Goal: Download file/media

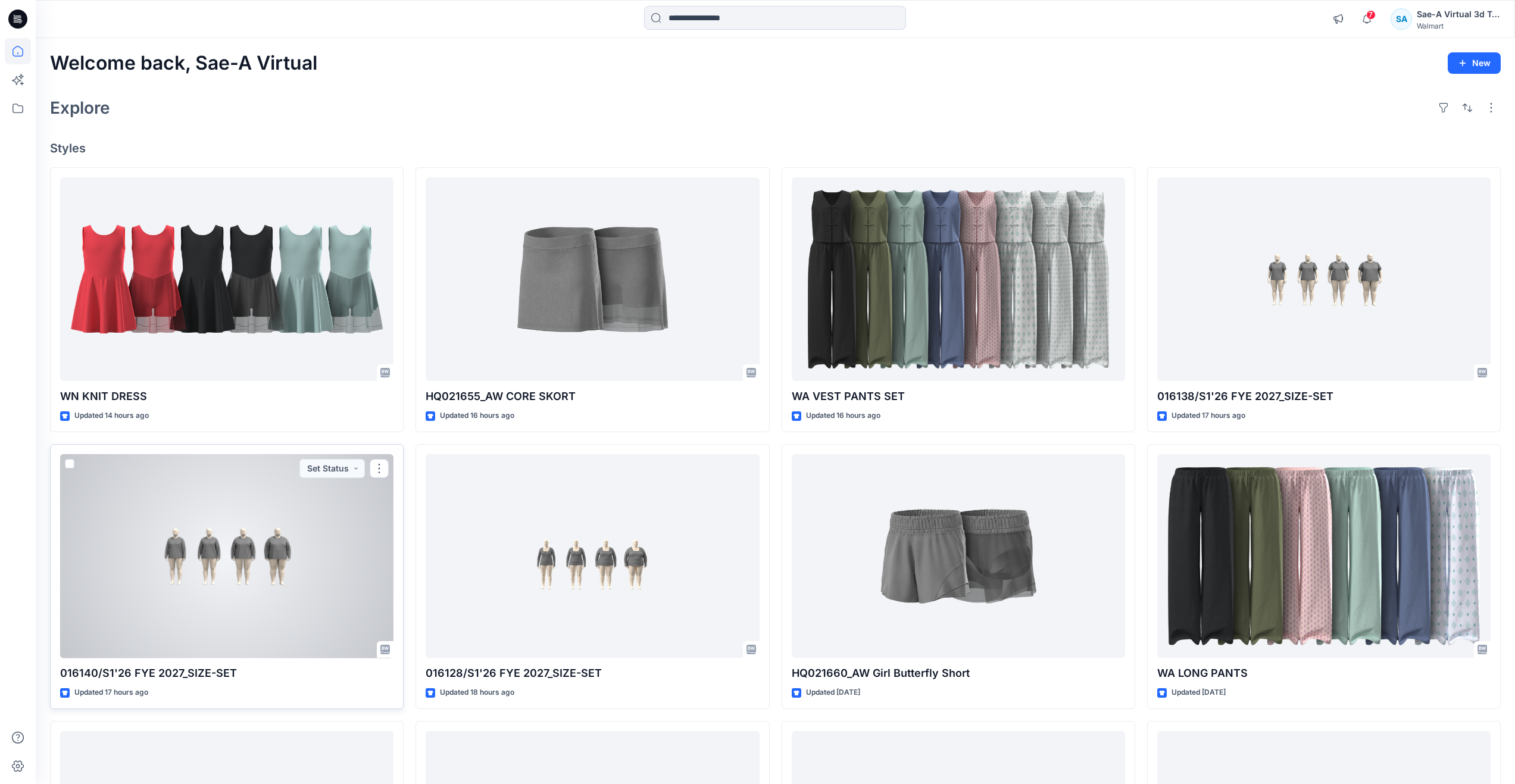
click at [255, 576] on div at bounding box center [227, 555] width 333 height 204
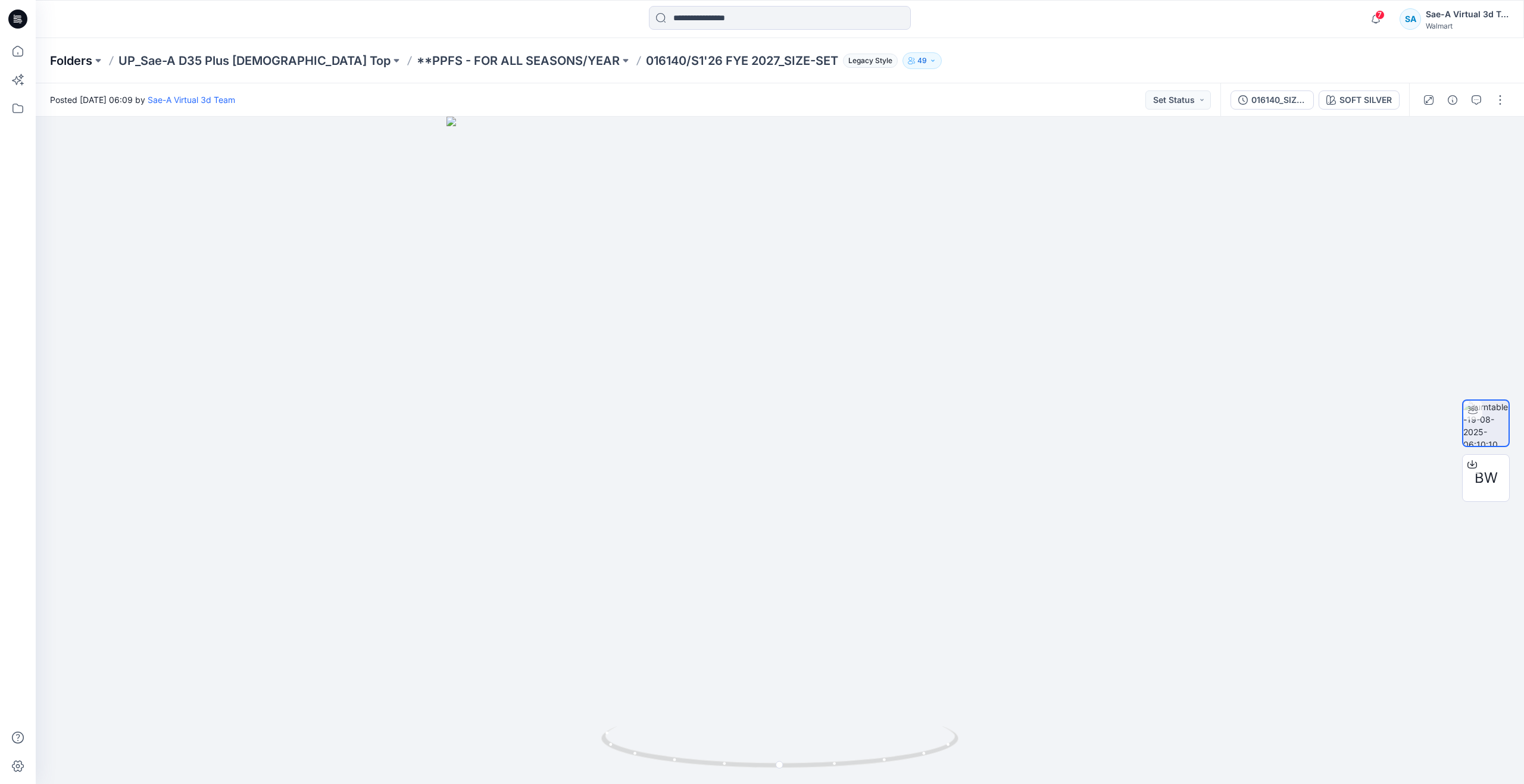
click at [77, 60] on p "Folders" at bounding box center [71, 60] width 42 height 16
click at [11, 54] on icon at bounding box center [18, 51] width 26 height 26
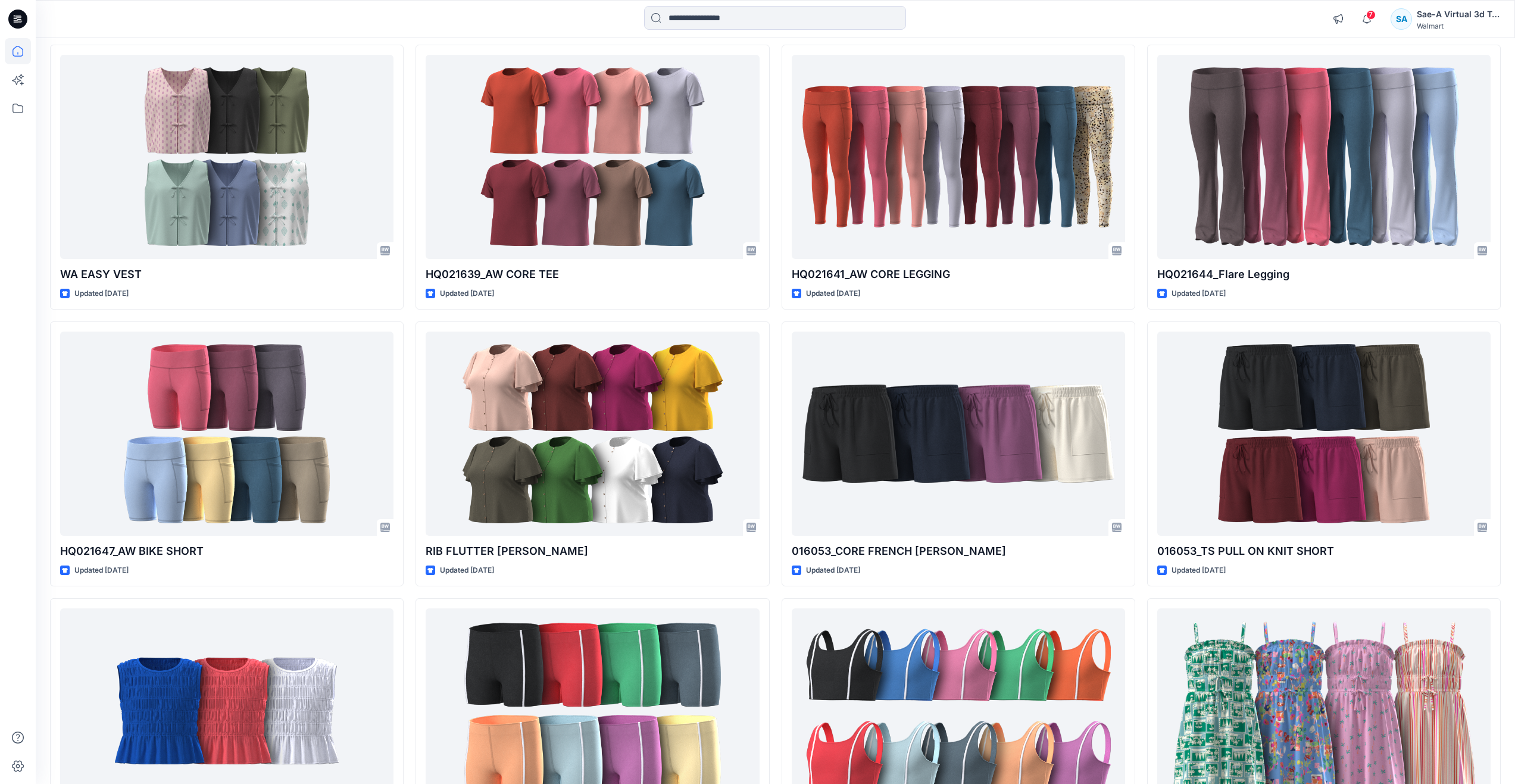
scroll to position [494, 0]
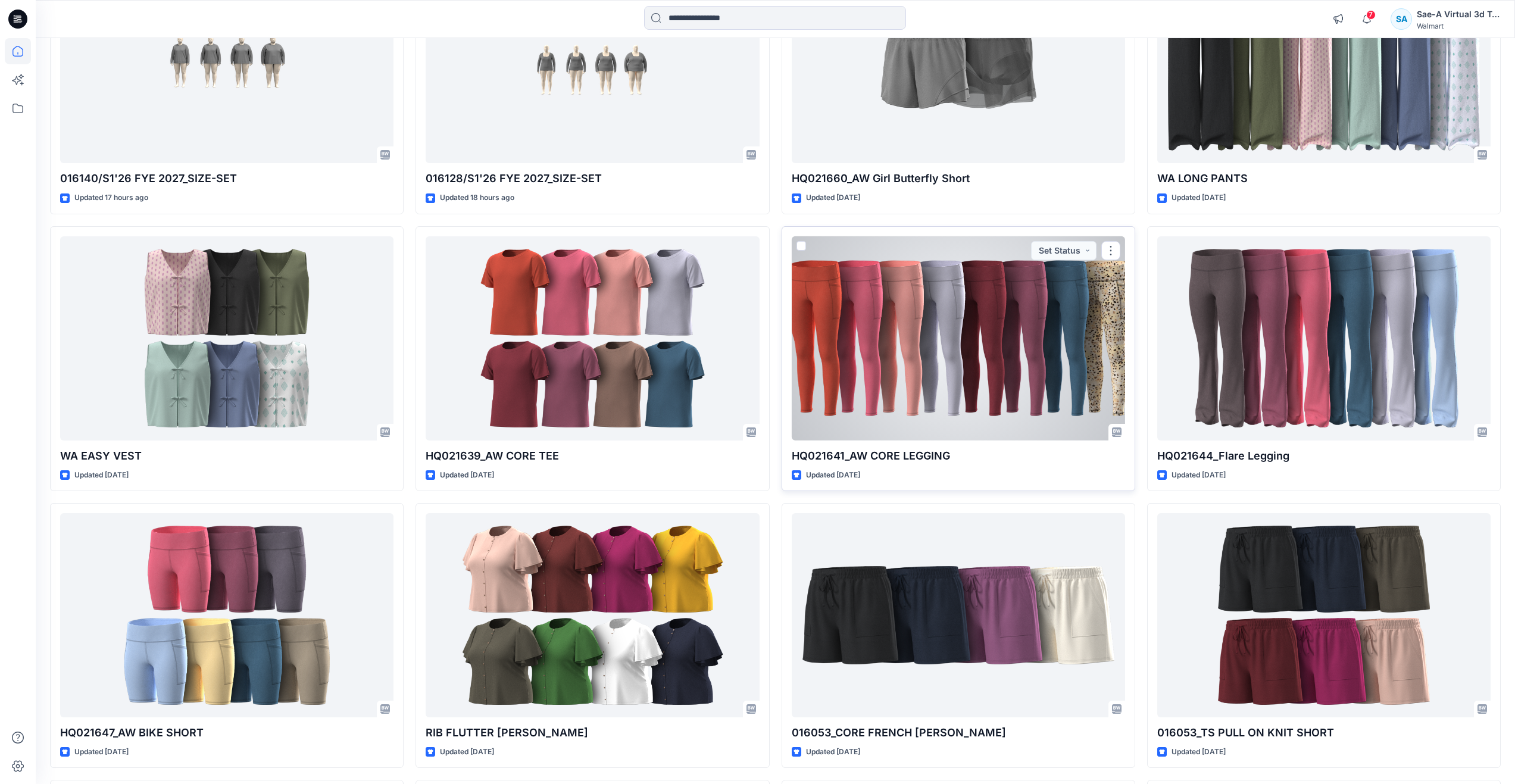
click at [996, 375] on div at bounding box center [959, 338] width 333 height 204
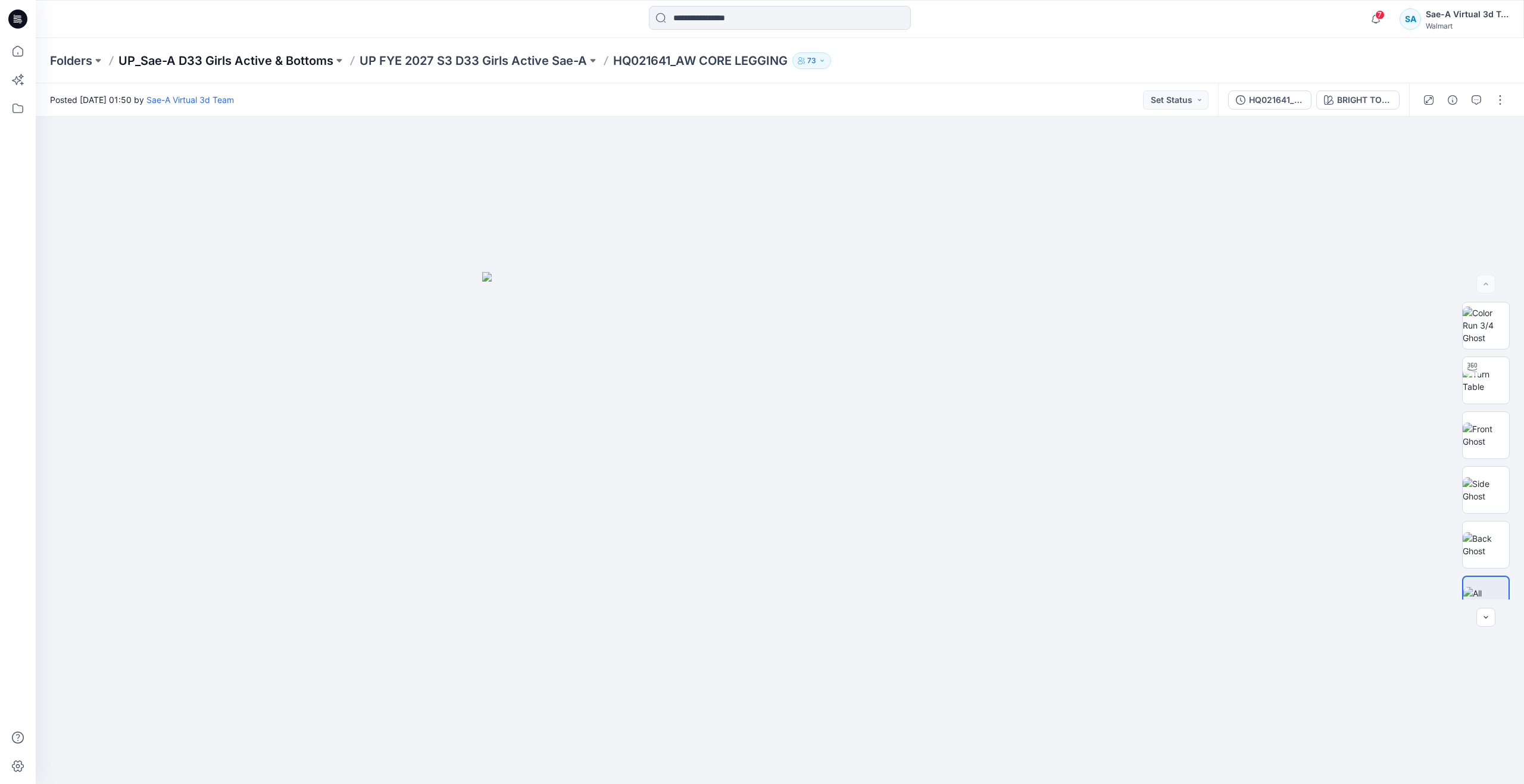
click at [302, 64] on p "UP_Sae-A D33 Girls Active & Bottoms" at bounding box center [225, 60] width 215 height 16
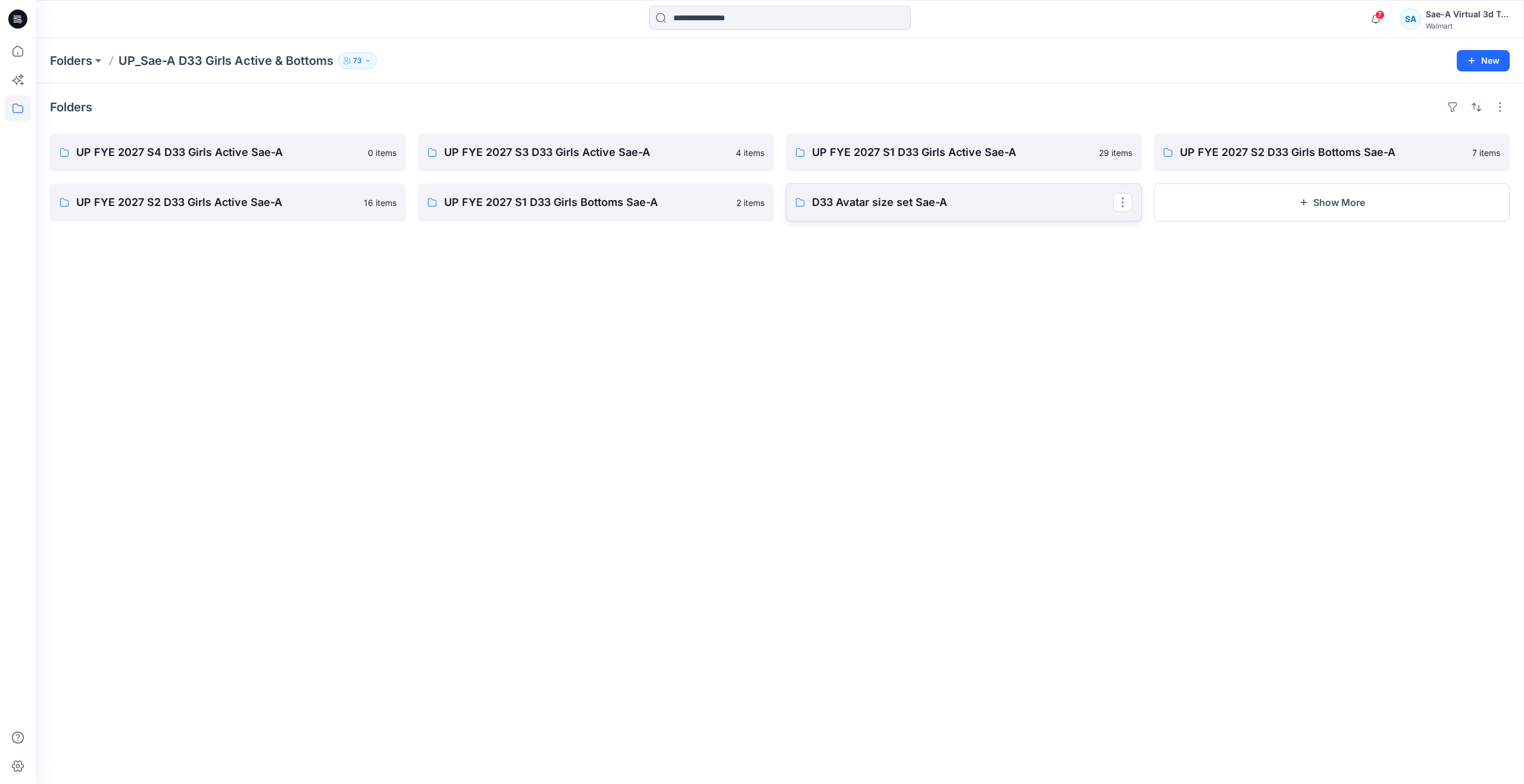
click at [950, 205] on p "D33 Avatar size set Sae-A" at bounding box center [962, 202] width 301 height 16
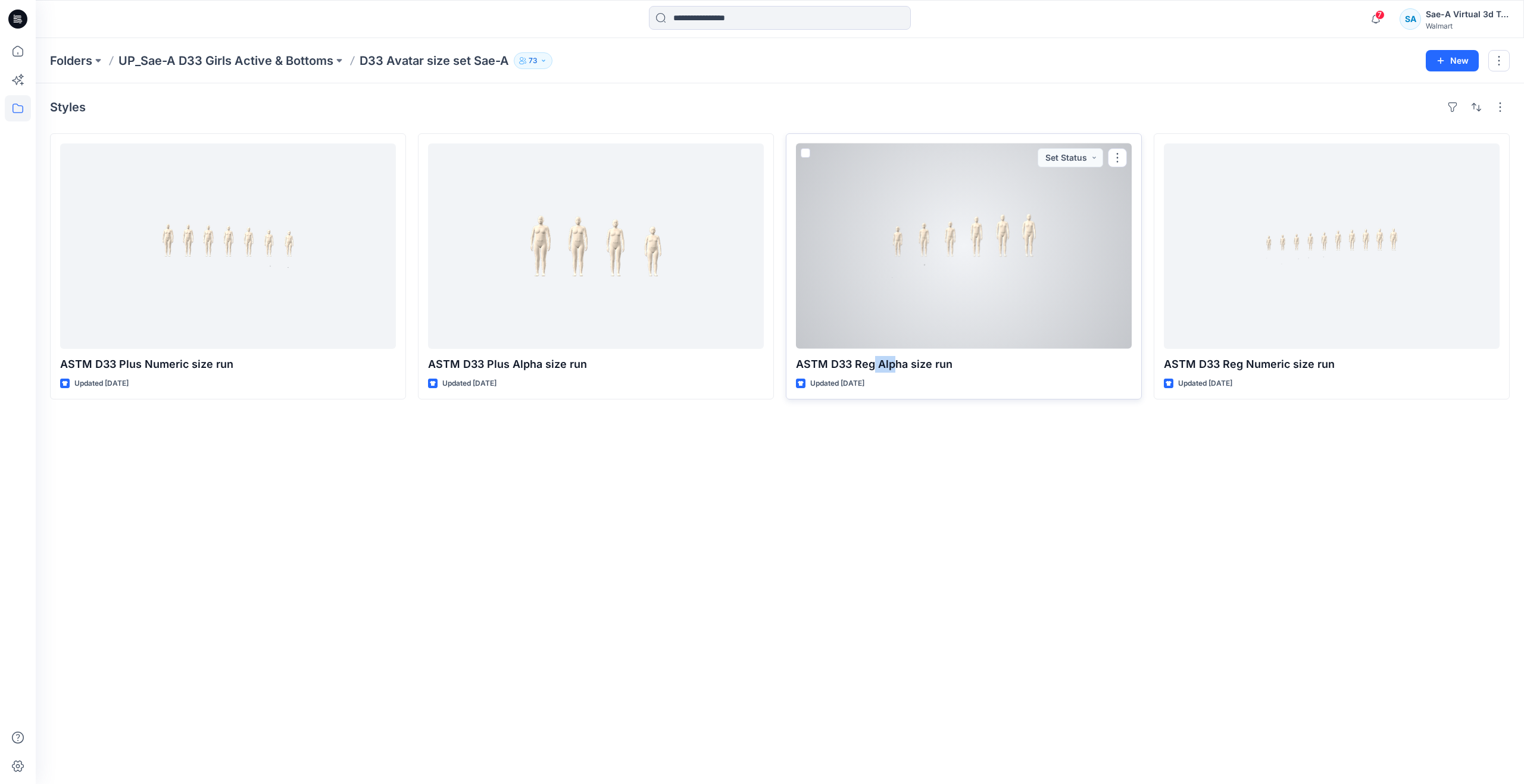
drag, startPoint x: 873, startPoint y: 367, endPoint x: 893, endPoint y: 367, distance: 20.0
click at [893, 367] on p "ASTM D33 Reg Alpha size run" at bounding box center [963, 364] width 336 height 16
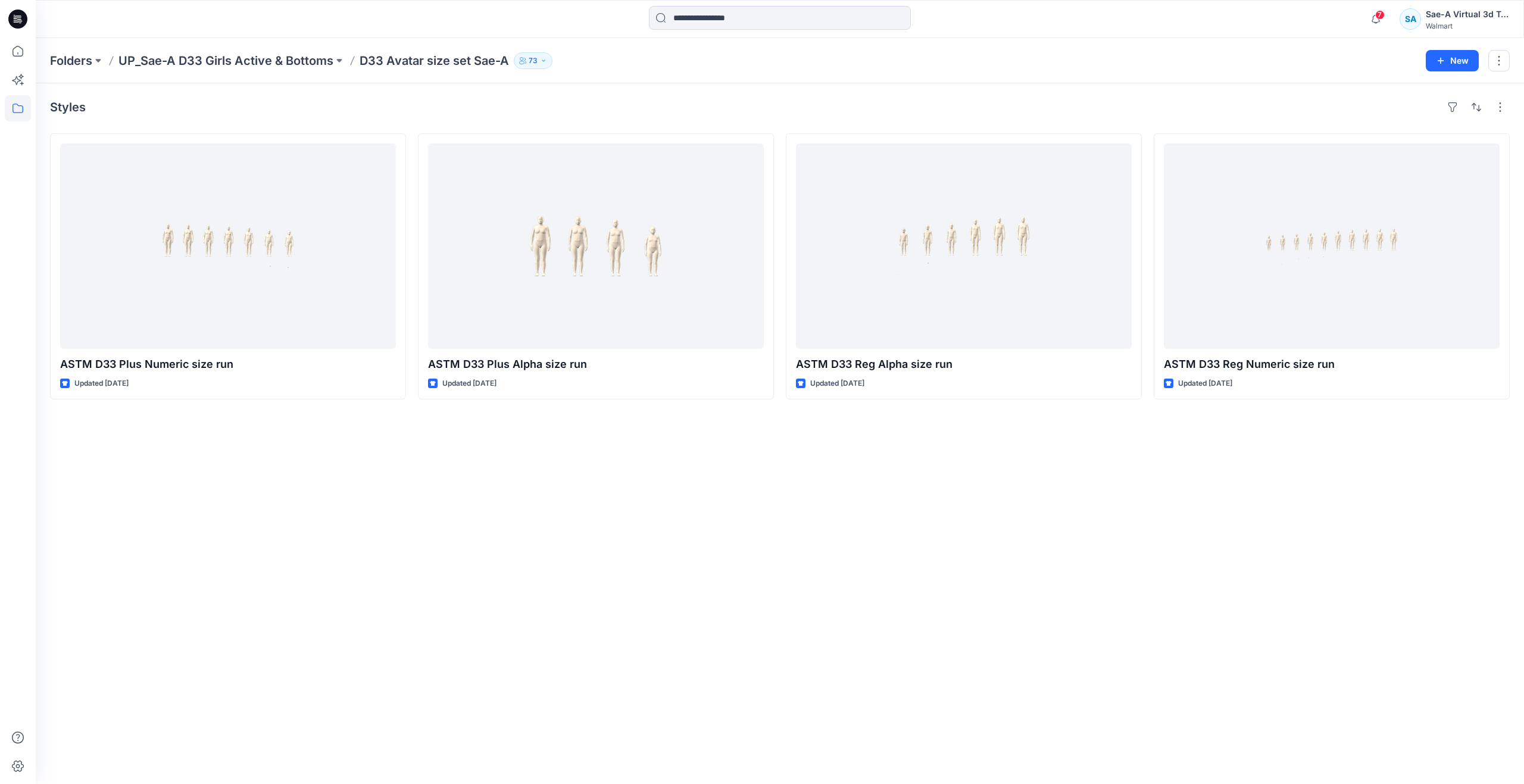
click at [586, 424] on div "Styles ASTM D33 Plus Numeric size run Updated [DATE] ASTM D33 Plus Alpha size r…" at bounding box center [779, 434] width 1489 height 700
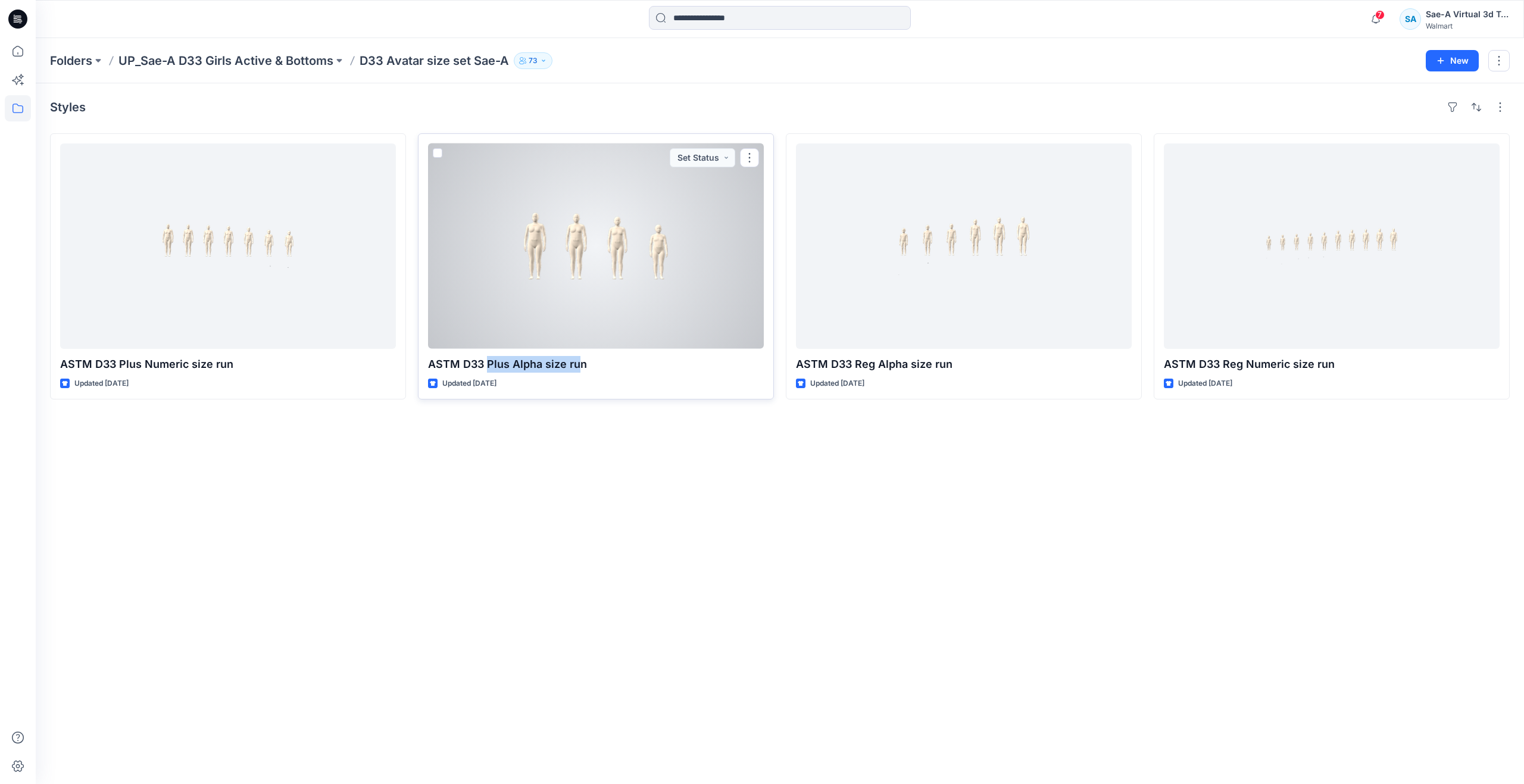
drag, startPoint x: 487, startPoint y: 367, endPoint x: 579, endPoint y: 367, distance: 92.0
click at [579, 367] on p "ASTM D33 Plus Alpha size run" at bounding box center [595, 364] width 336 height 16
click at [653, 267] on div at bounding box center [595, 246] width 336 height 205
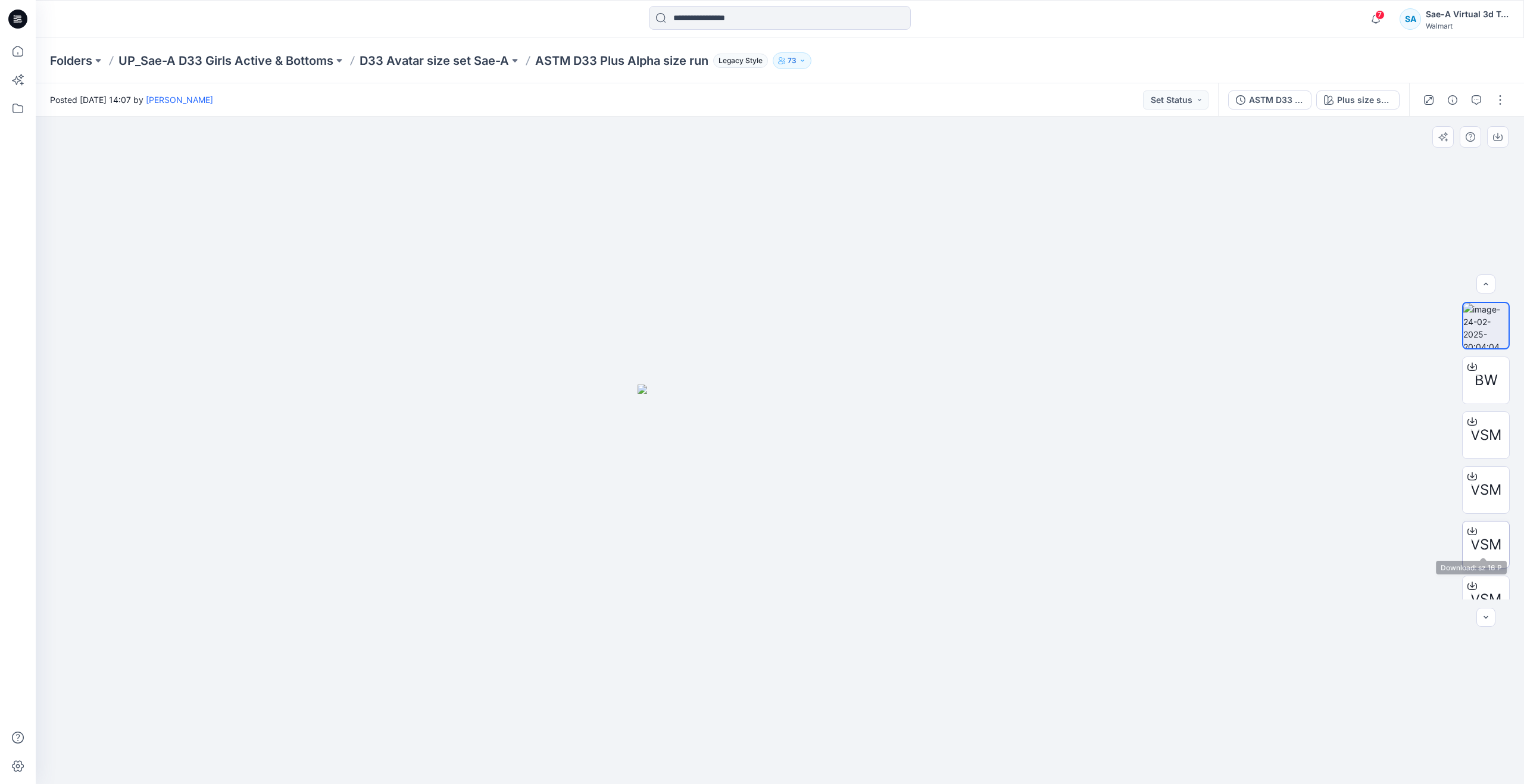
scroll to position [24, 0]
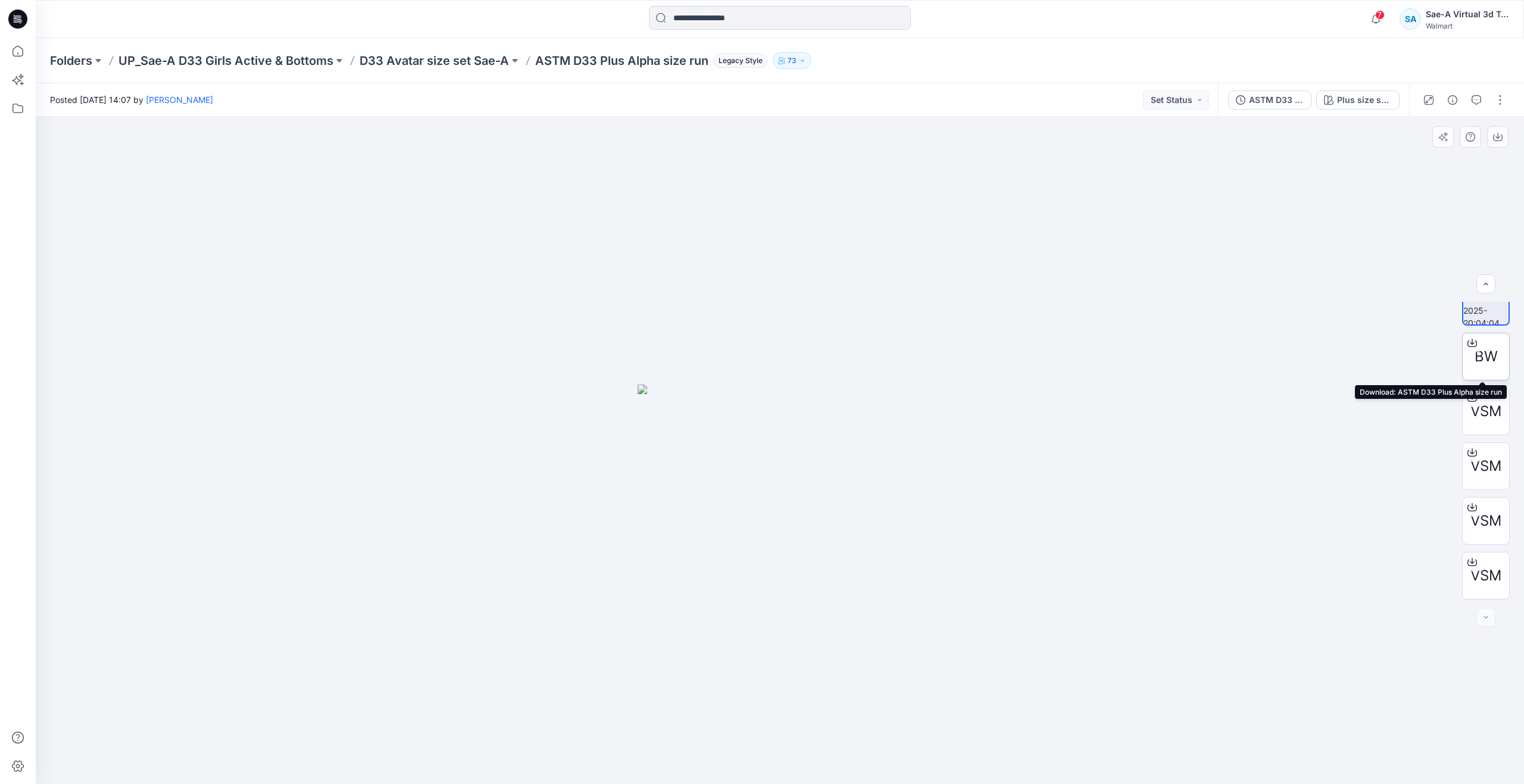
click at [1468, 357] on div "BW" at bounding box center [1485, 356] width 47 height 47
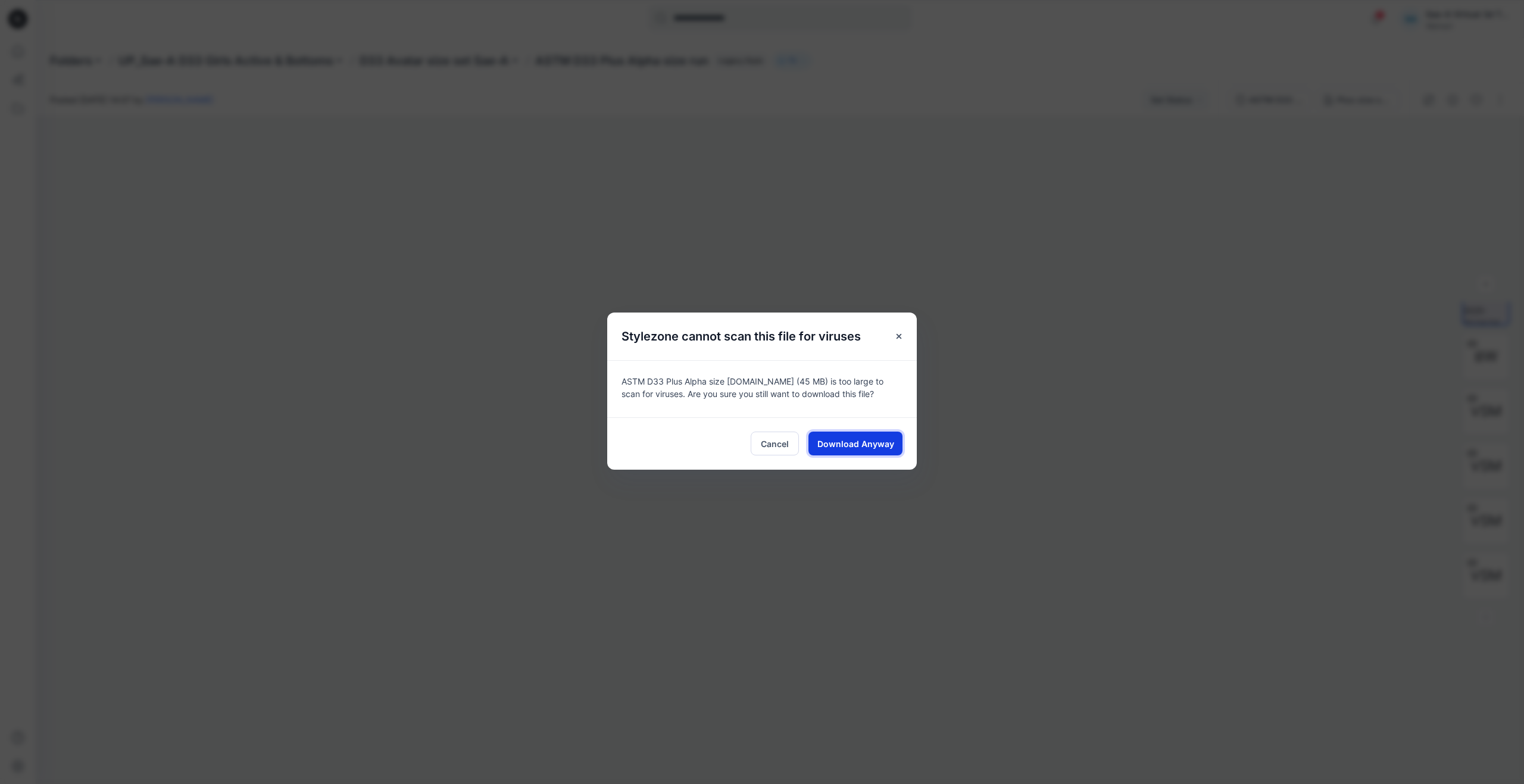
click at [836, 437] on span "Download Anyway" at bounding box center [855, 443] width 77 height 12
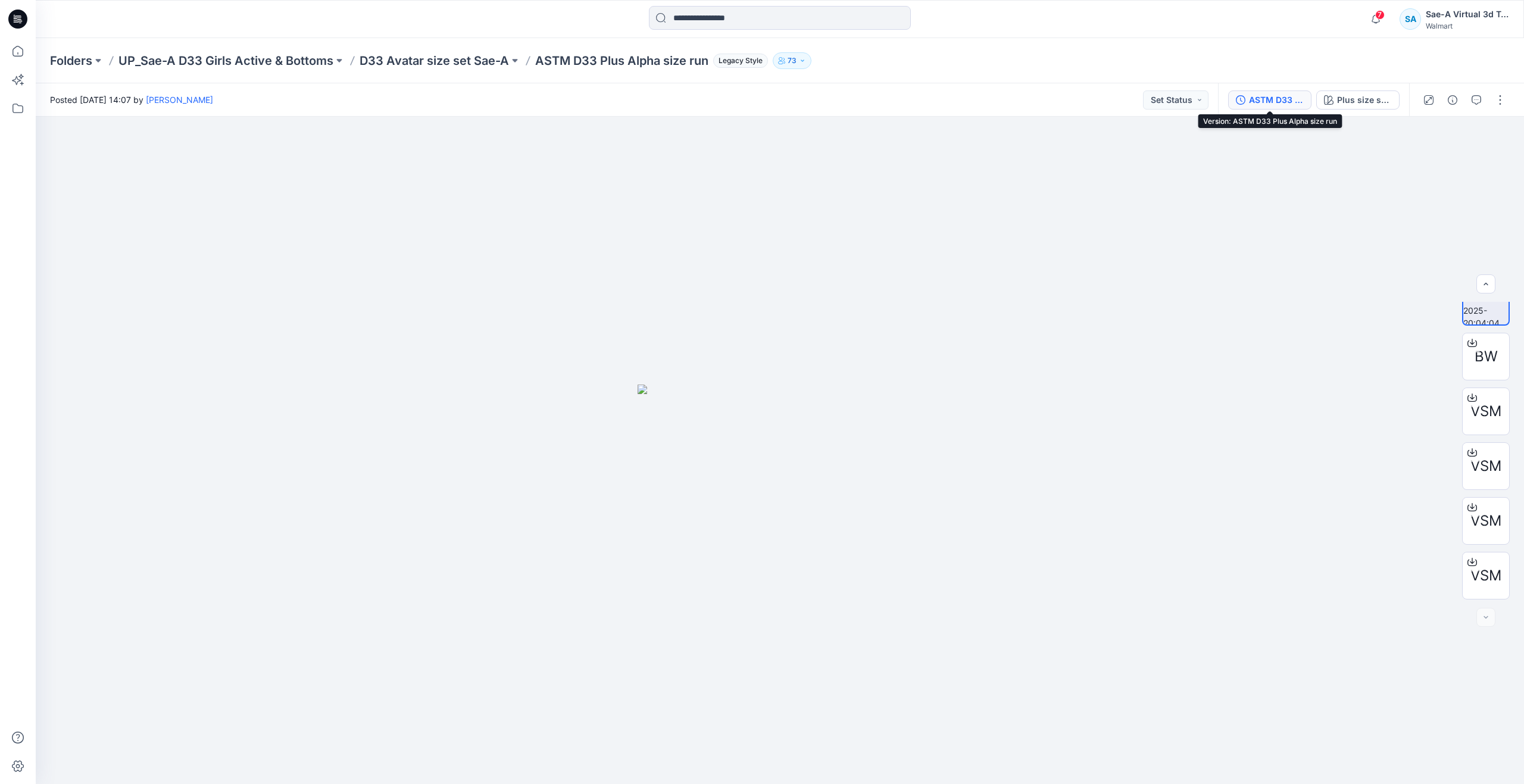
click at [1265, 109] on button "ASTM D33 Plus Alpha size run" at bounding box center [1269, 100] width 84 height 19
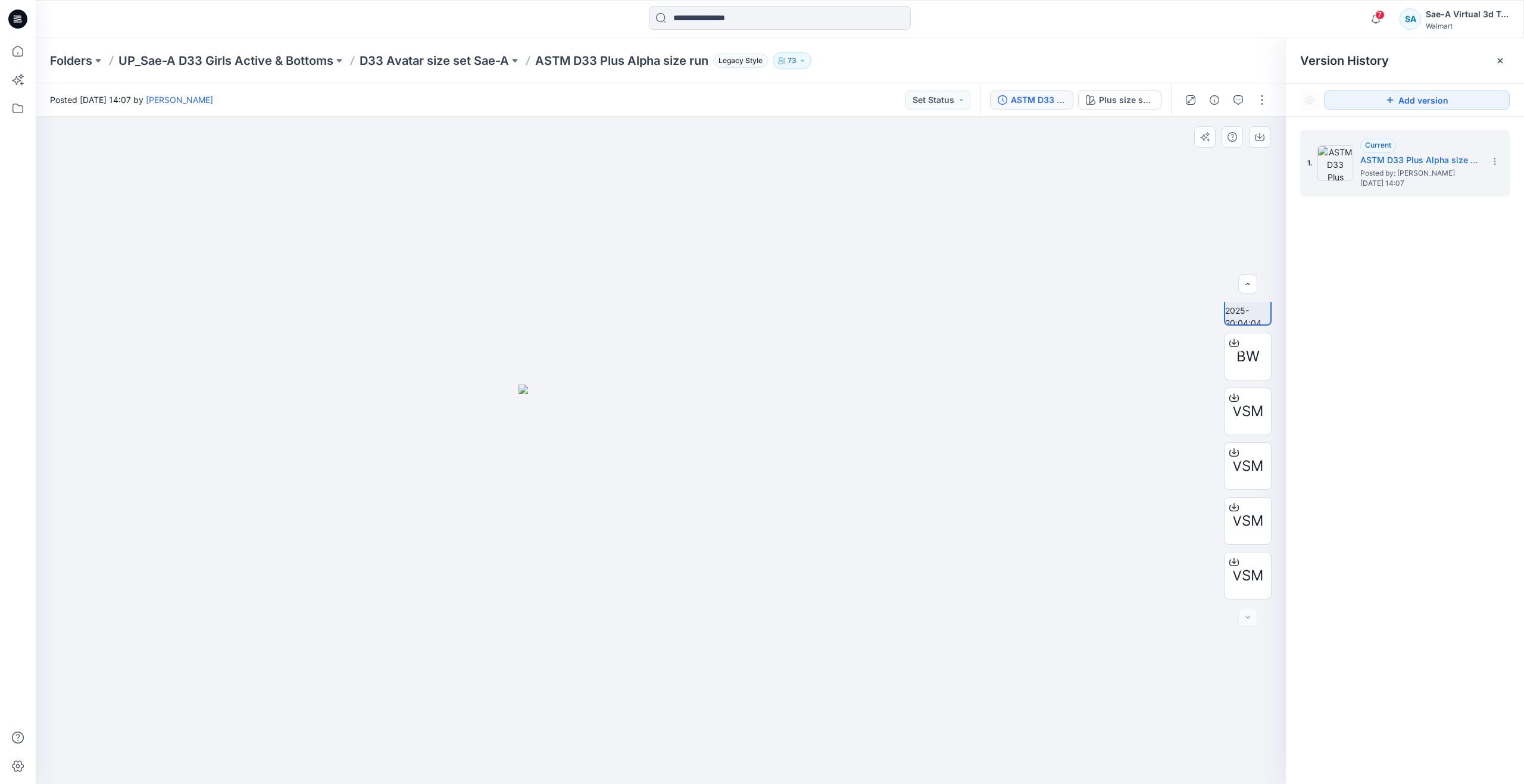
click at [832, 214] on div at bounding box center [660, 449] width 1250 height 667
click at [460, 59] on p "D33 Avatar size set Sae-A" at bounding box center [434, 60] width 149 height 16
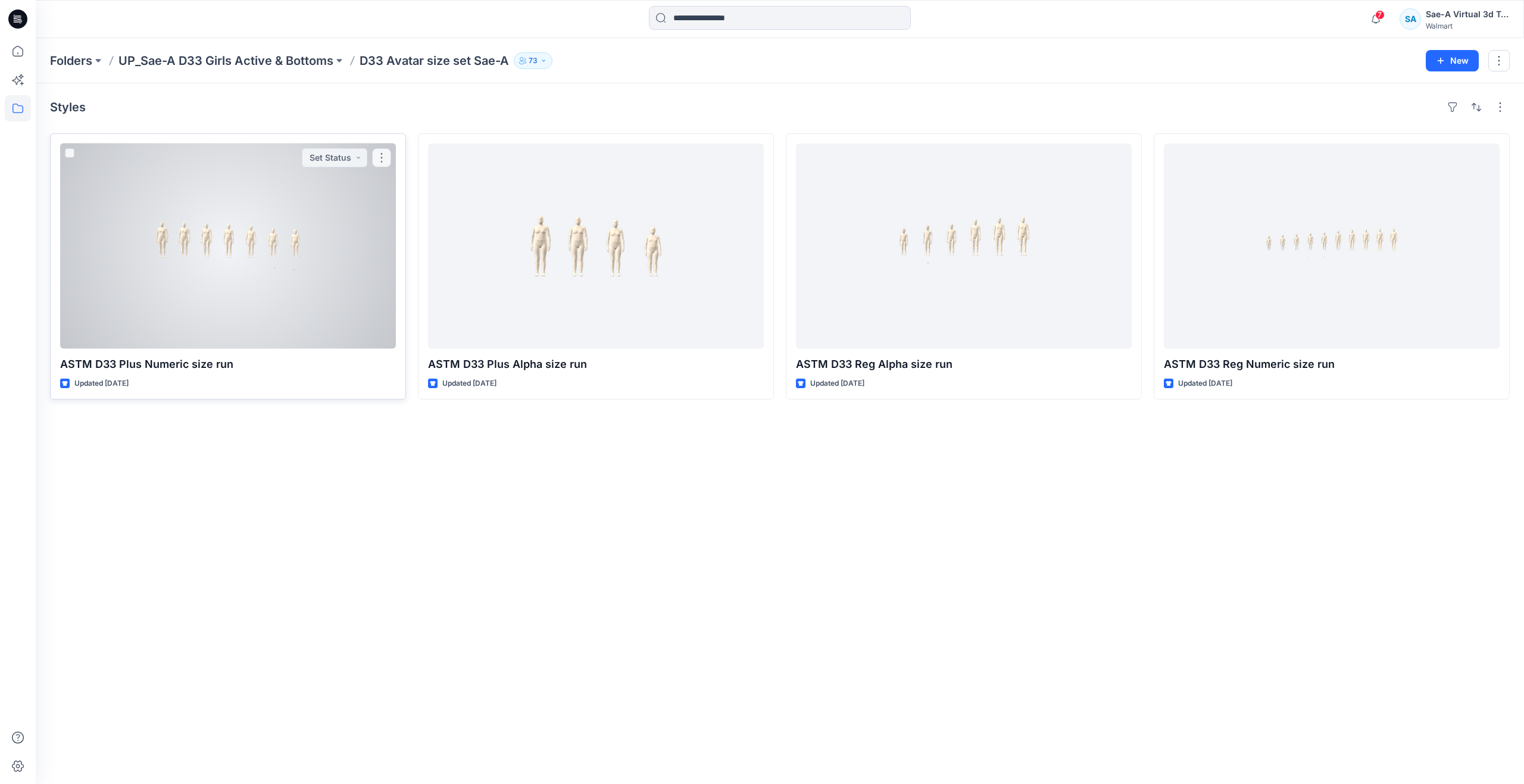
click at [145, 220] on div at bounding box center [228, 246] width 336 height 205
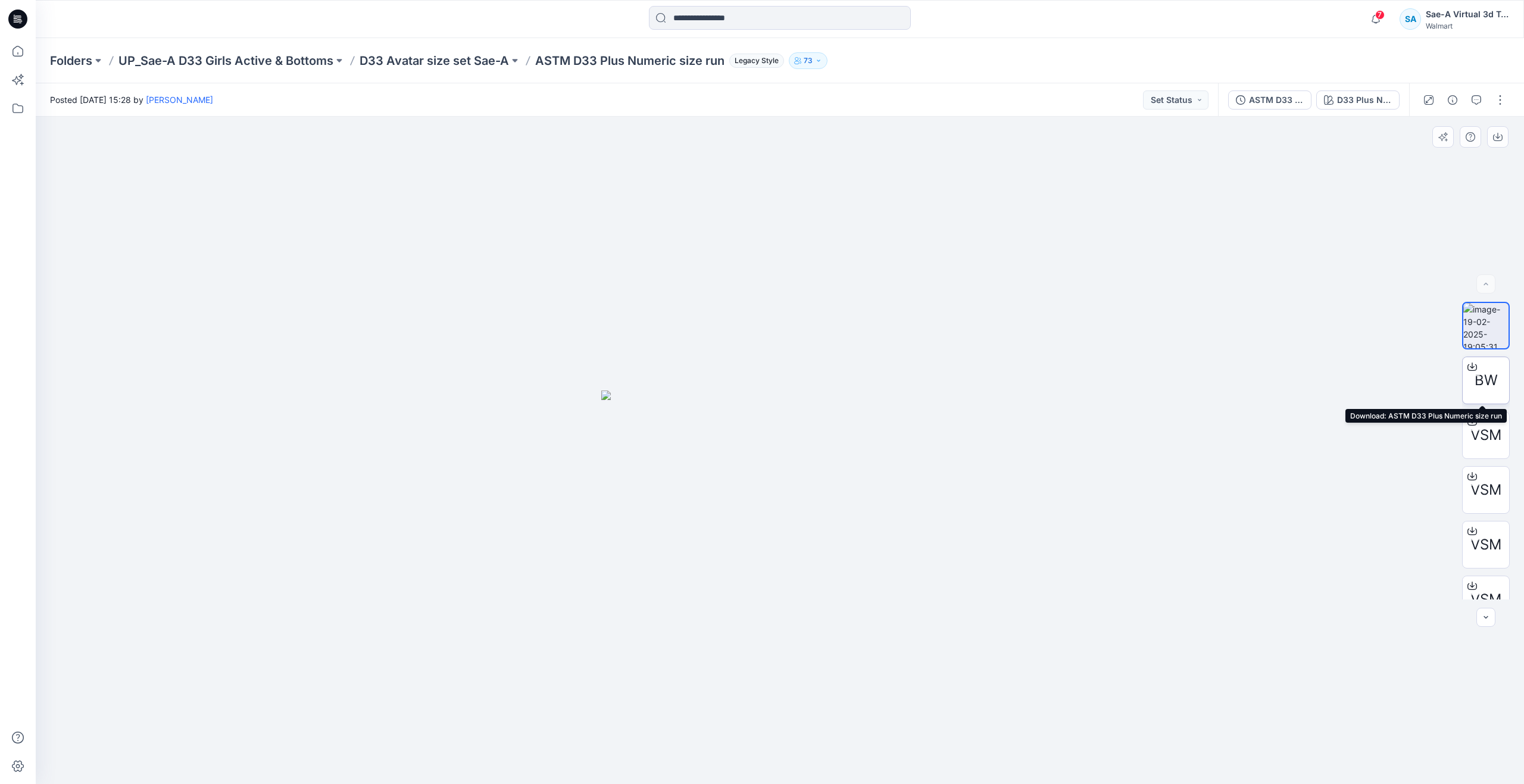
click at [1489, 363] on div "BW" at bounding box center [1485, 379] width 47 height 47
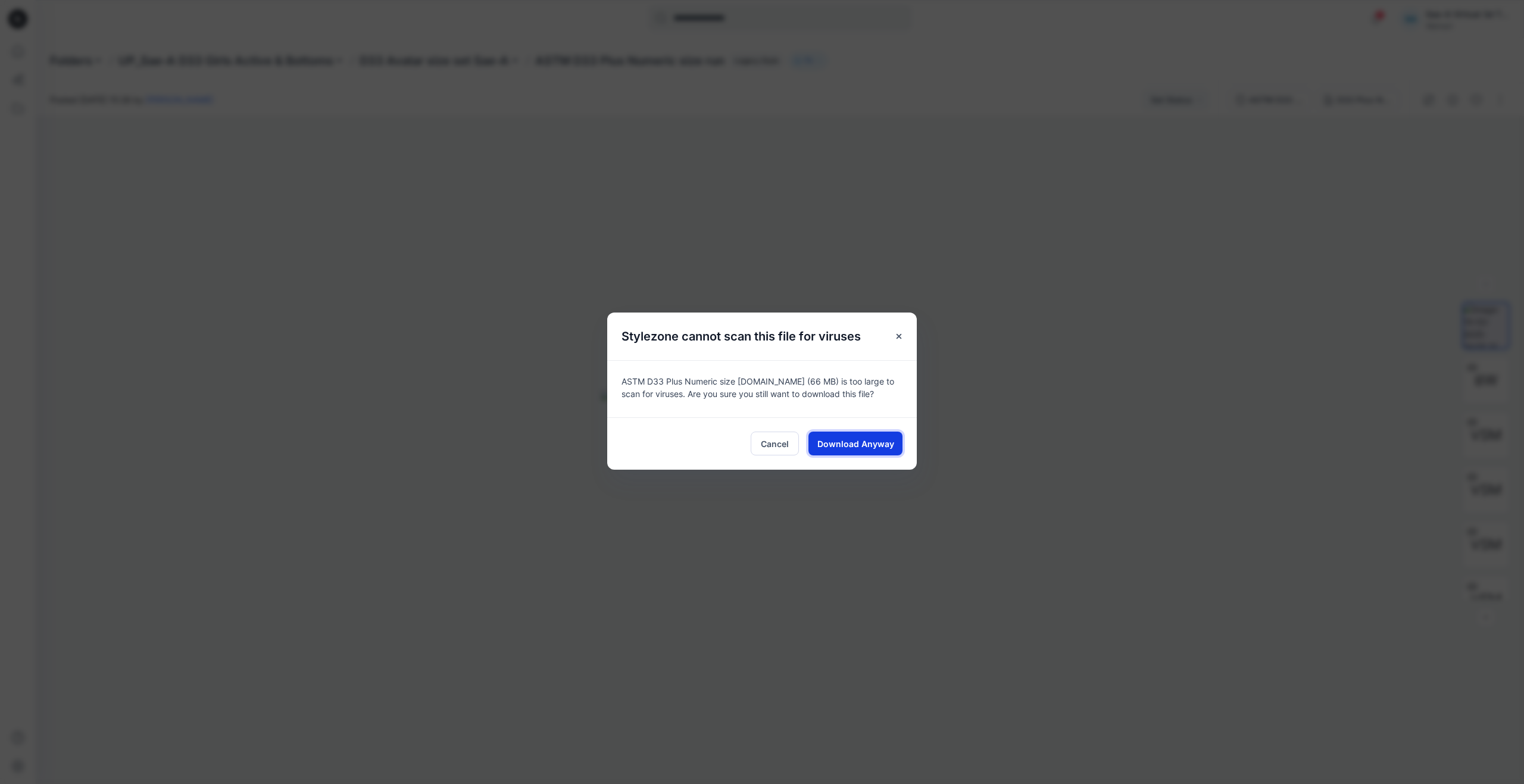
click at [872, 439] on span "Download Anyway" at bounding box center [855, 443] width 77 height 12
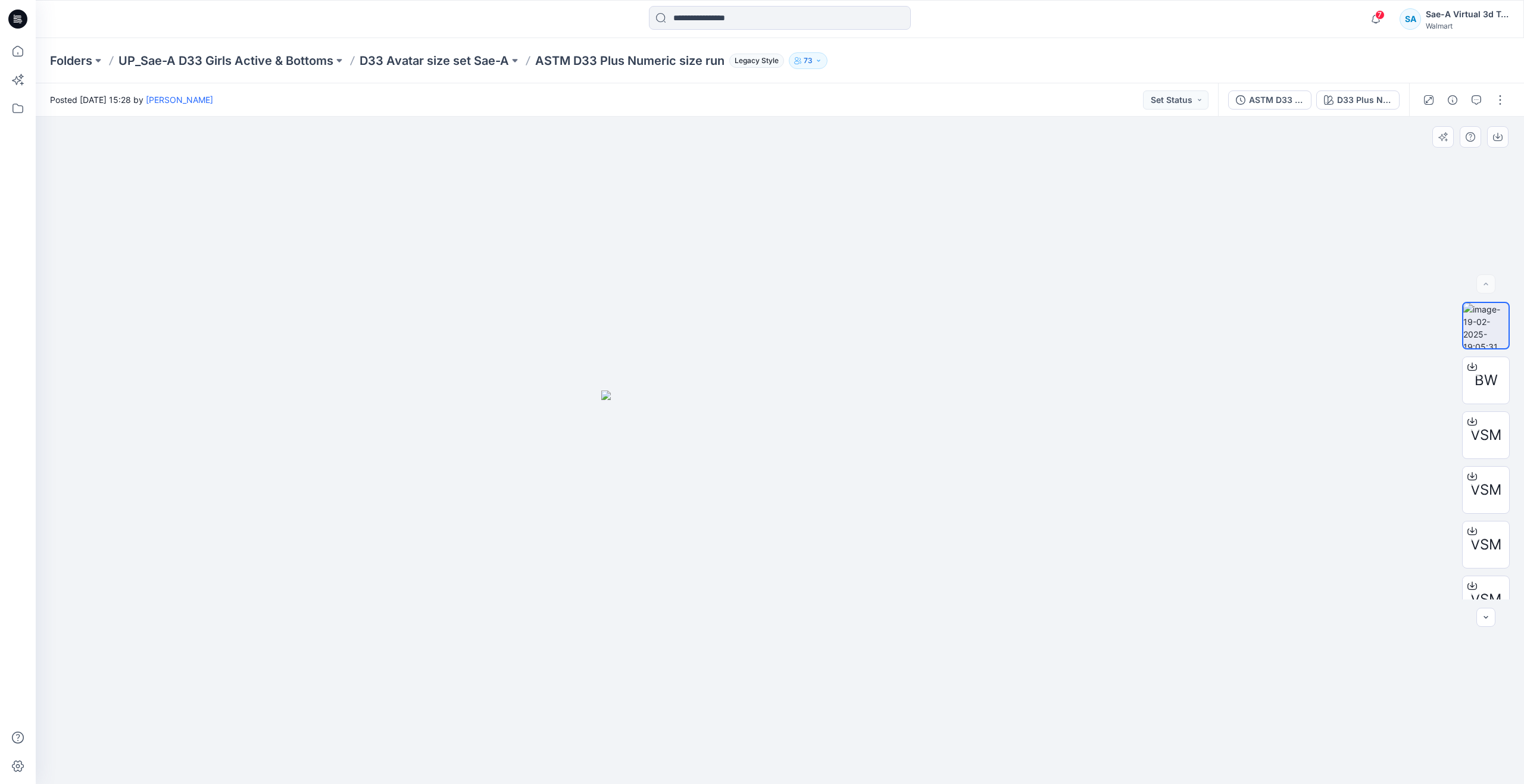
click at [293, 310] on div at bounding box center [779, 449] width 1489 height 667
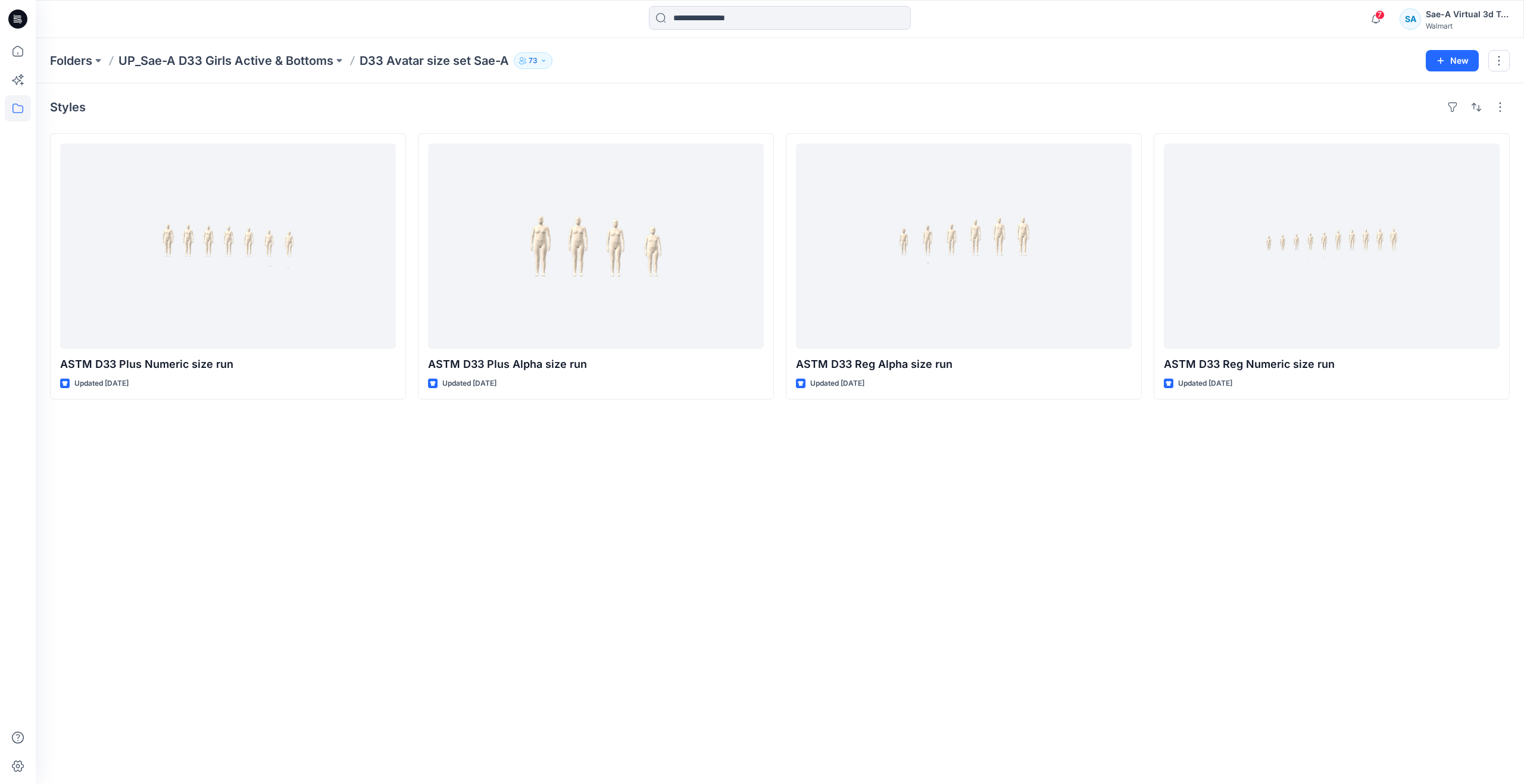
click at [579, 542] on div "Styles ASTM D33 Plus Numeric size run Updated [DATE] ASTM D33 Plus Alpha size r…" at bounding box center [779, 434] width 1489 height 700
